Goal: Transaction & Acquisition: Book appointment/travel/reservation

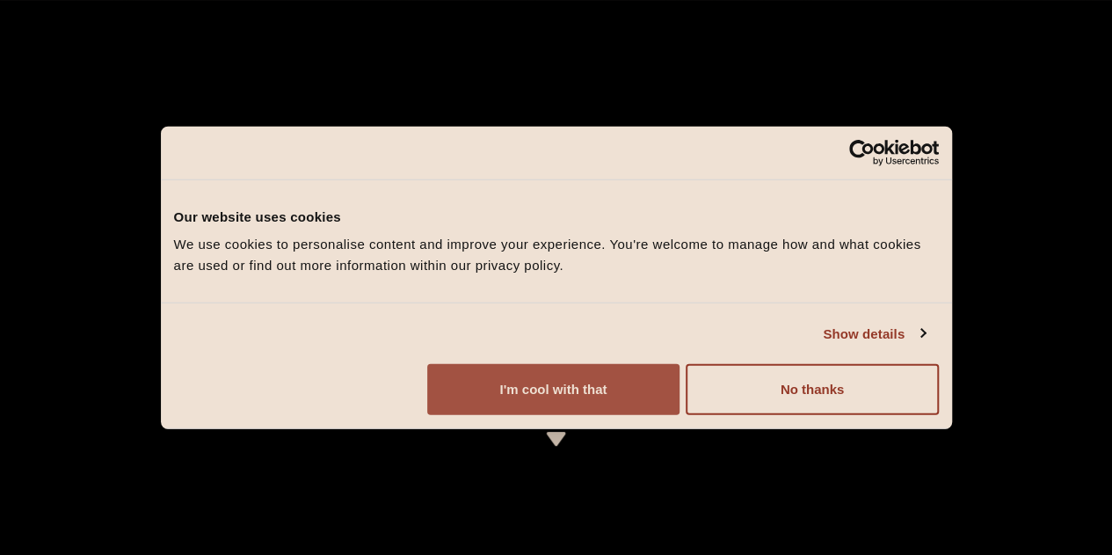
click at [679, 415] on button "I'm cool with that" at bounding box center [553, 389] width 252 height 51
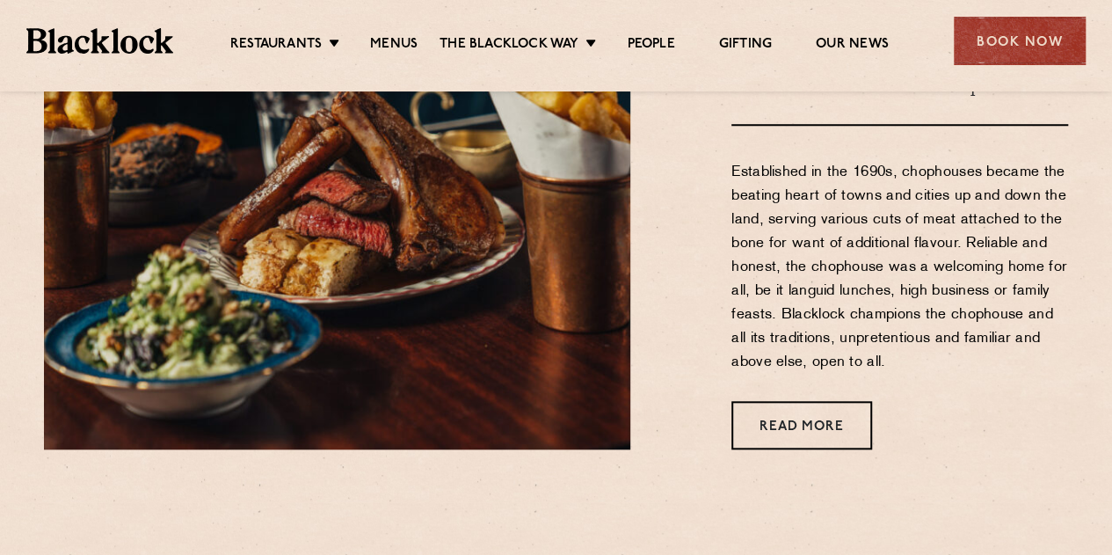
scroll to position [703, 0]
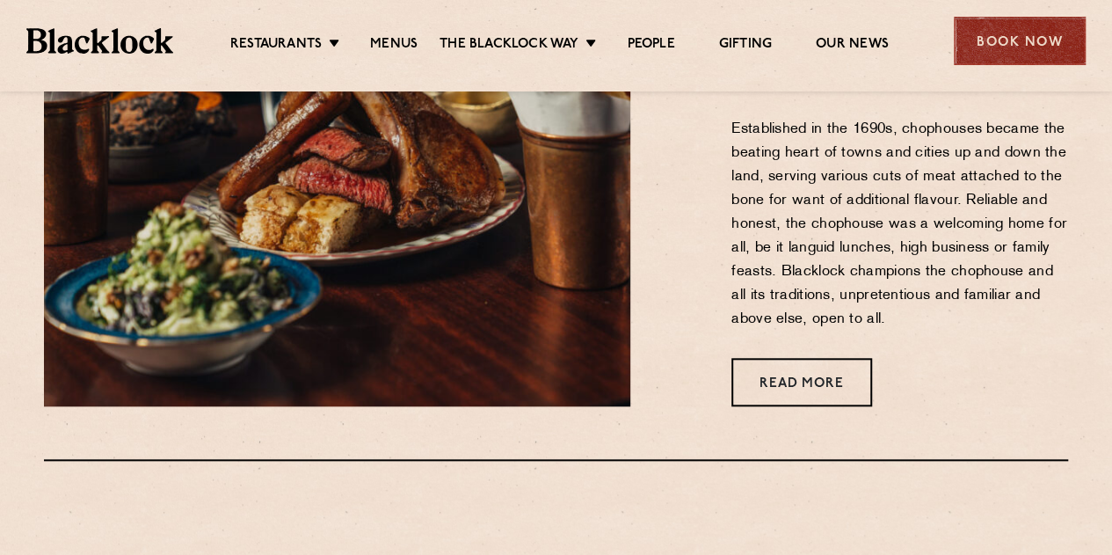
click at [1018, 56] on div "Book Now" at bounding box center [1020, 41] width 132 height 48
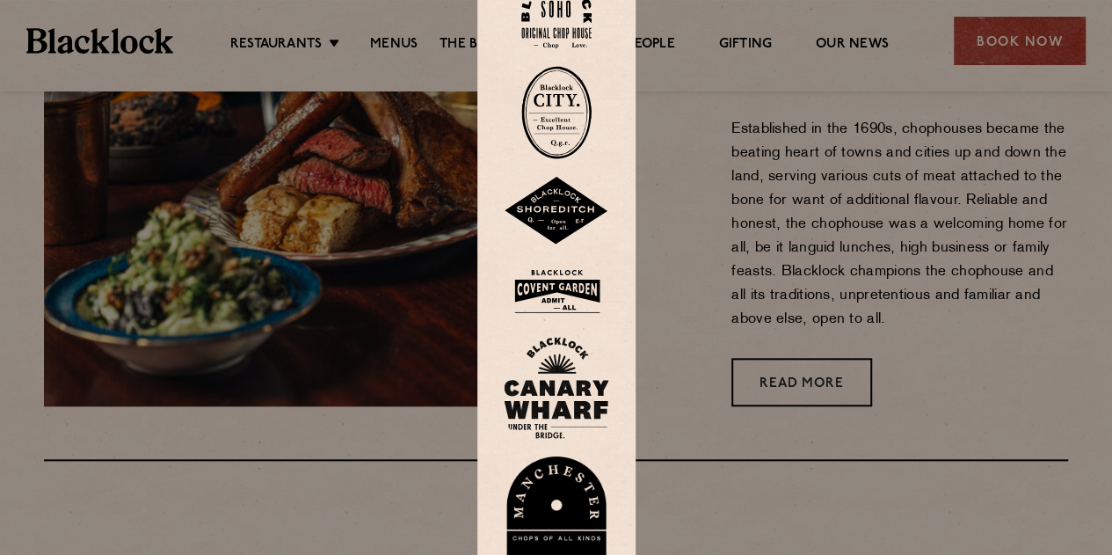
scroll to position [218, 0]
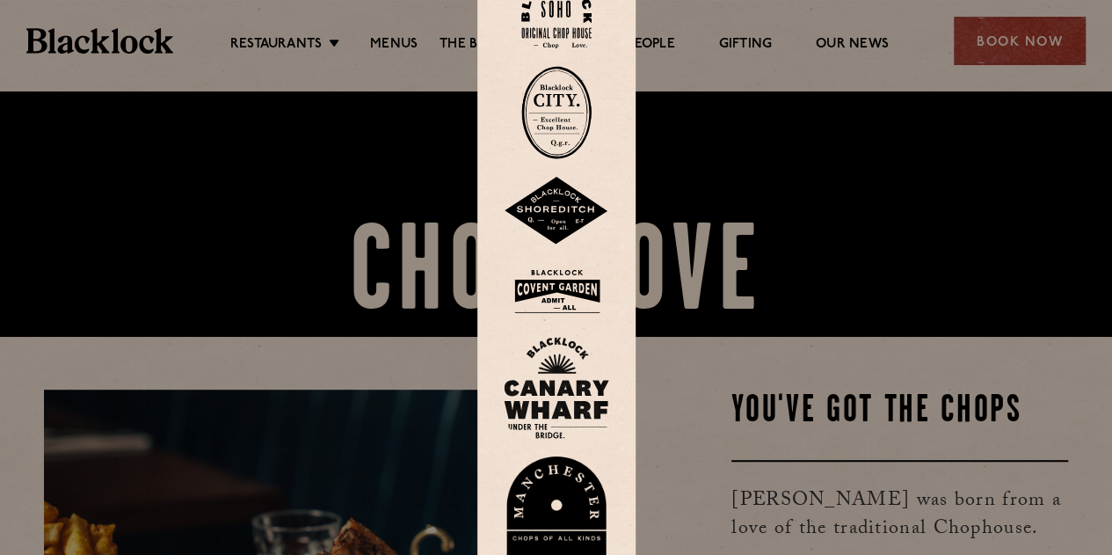
click at [304, 45] on div at bounding box center [556, 277] width 1112 height 555
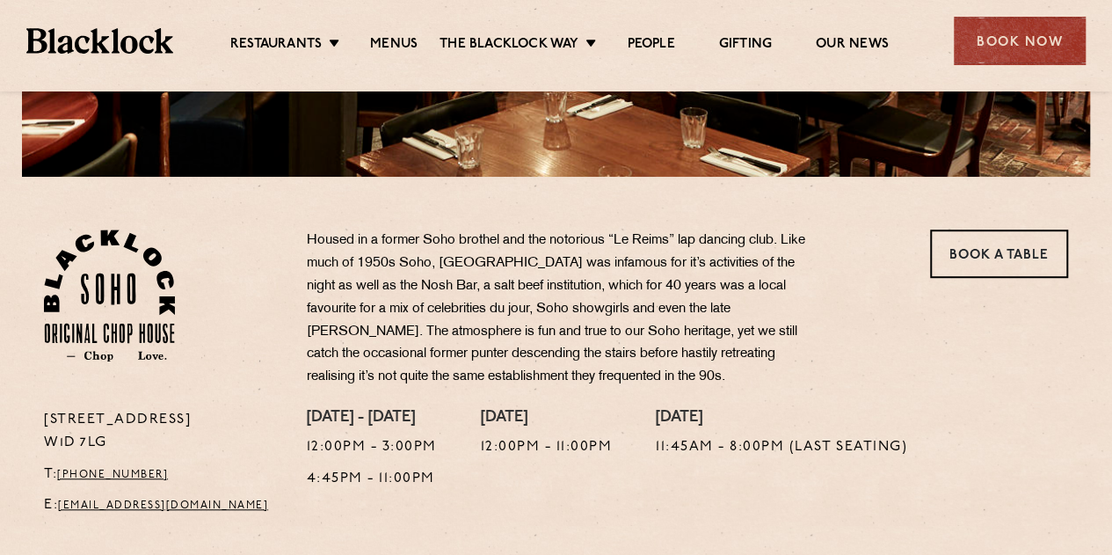
scroll to position [491, 0]
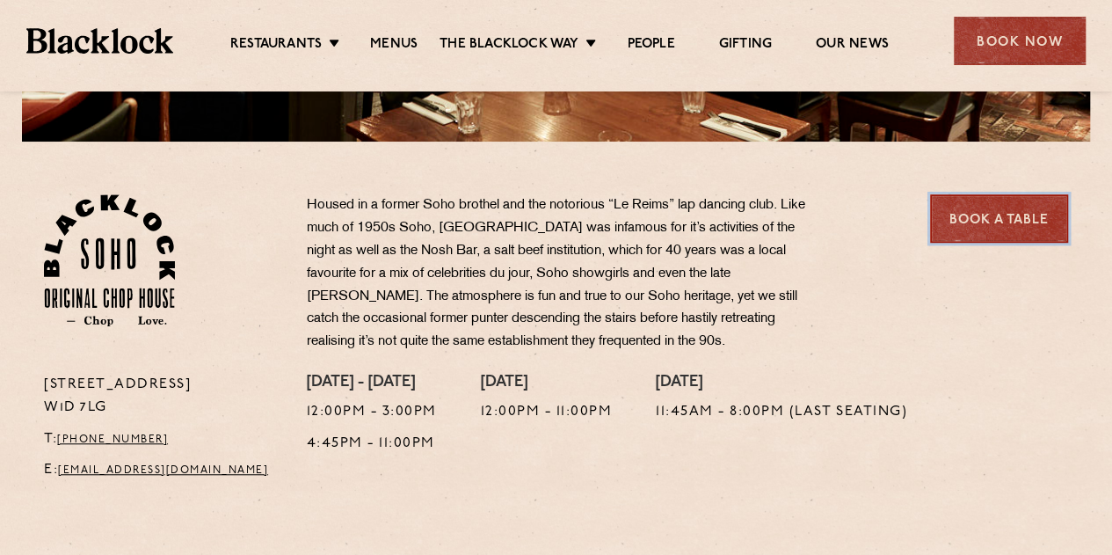
click at [986, 221] on link "Book a Table" at bounding box center [999, 218] width 138 height 48
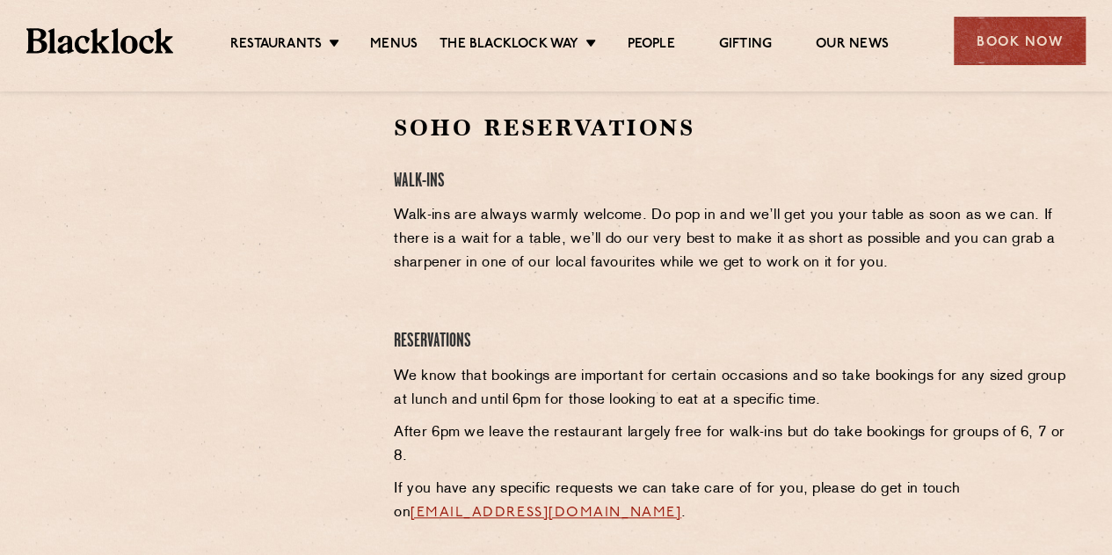
scroll to position [597, 0]
